Goal: Transaction & Acquisition: Purchase product/service

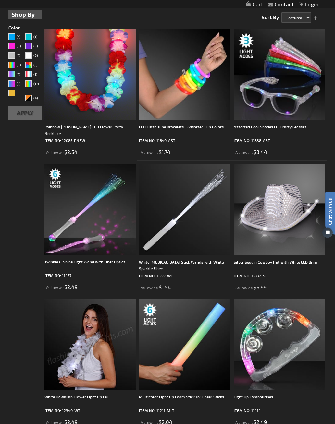
scroll to position [163, 0]
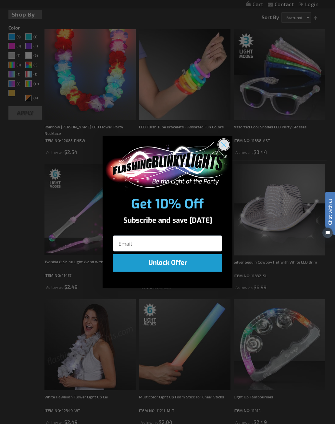
click at [225, 143] on circle "Close dialog" at bounding box center [223, 144] width 11 height 11
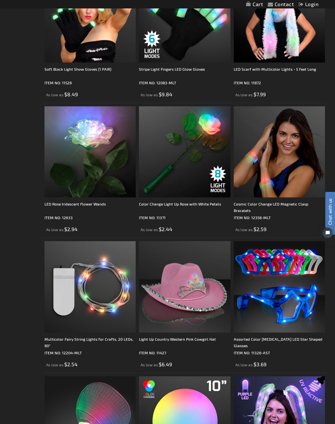
scroll to position [2248, 0]
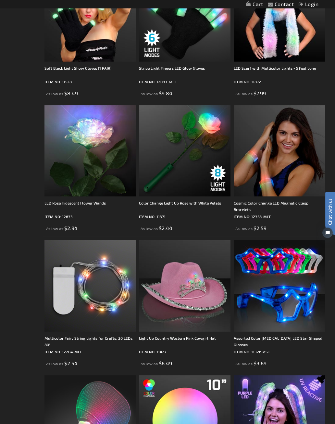
click at [175, 328] on img at bounding box center [184, 285] width 91 height 91
click at [190, 294] on img at bounding box center [184, 285] width 91 height 91
click at [160, 341] on div "Light Up Country Western Pink Cowgirl Hat" at bounding box center [184, 341] width 91 height 13
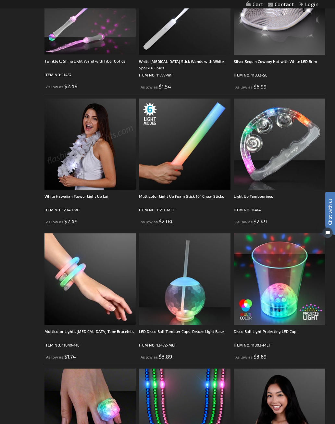
scroll to position [363, 0]
click at [265, 317] on img at bounding box center [278, 279] width 91 height 91
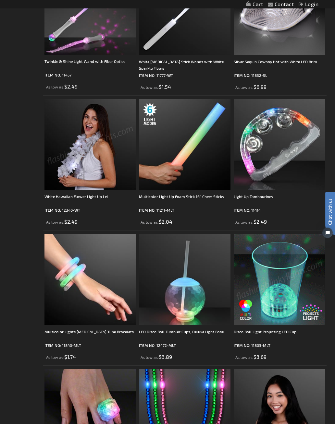
click at [279, 303] on img at bounding box center [278, 279] width 91 height 91
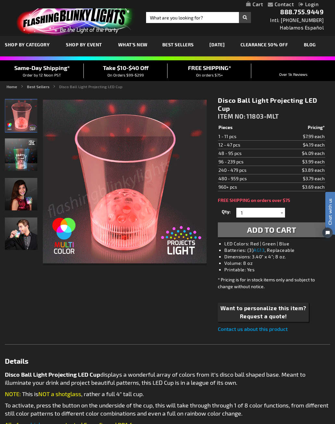
click at [273, 40] on link "CLEARANCE 50% OFF" at bounding box center [263, 45] width 57 height 22
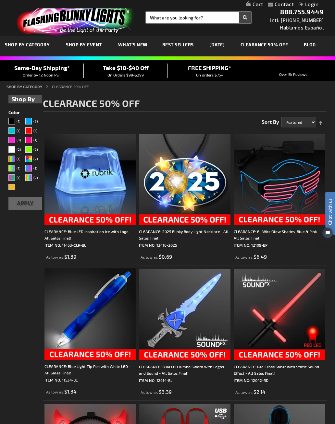
click at [154, 18] on input "Search" at bounding box center [198, 17] width 105 height 11
type input "Western hats"
click at [244, 18] on button "Search" at bounding box center [245, 17] width 12 height 11
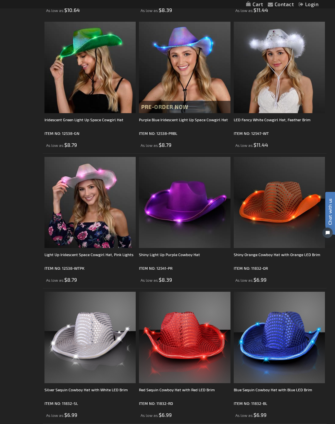
scroll to position [241, 0]
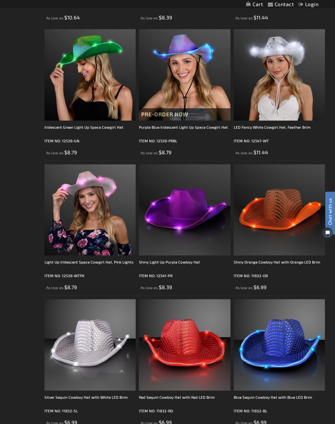
click at [254, 262] on div "Shiny Orange Cowboy Hat with Orange LED Brim" at bounding box center [278, 265] width 91 height 13
click at [288, 219] on img at bounding box center [278, 210] width 91 height 91
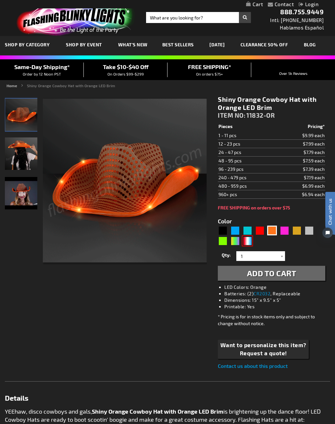
click at [249, 244] on div "RWB" at bounding box center [247, 241] width 10 height 10
type input "5643"
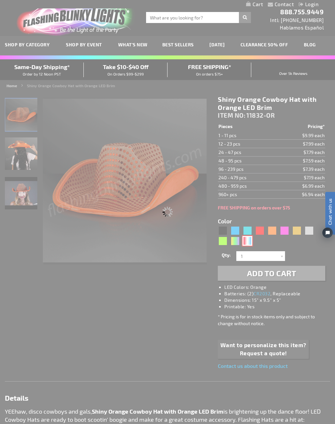
type input "11832-RWB"
type input "Customize - Red White &amp; Blue Cowboy Hat, White Light Up Brim - ITEM NO: 118…"
